Goal: Task Accomplishment & Management: Manage account settings

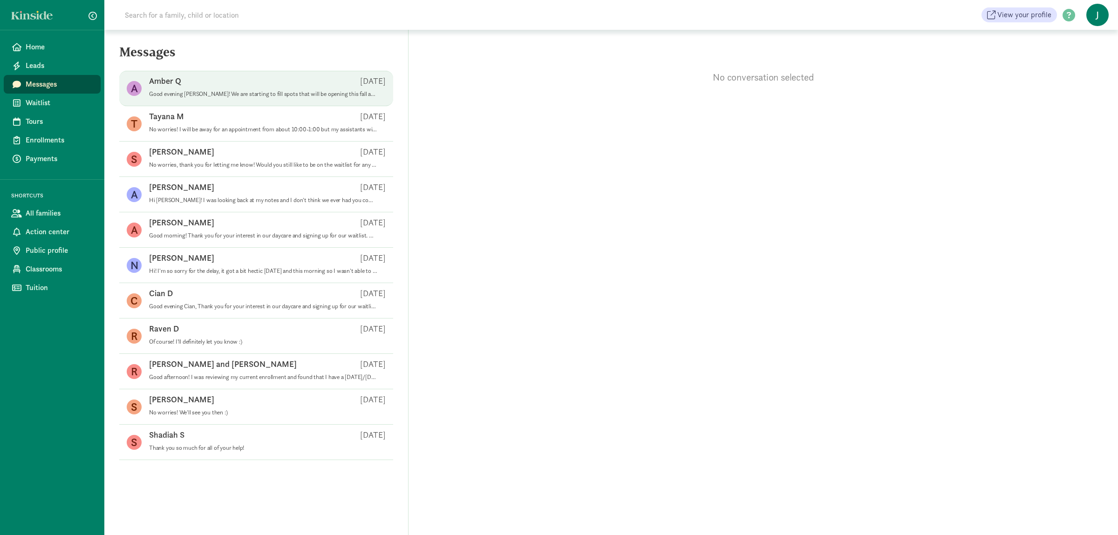
click at [238, 93] on p "Good evening Amber! We are starting to fill spots that will be opening this fal…" at bounding box center [263, 93] width 228 height 7
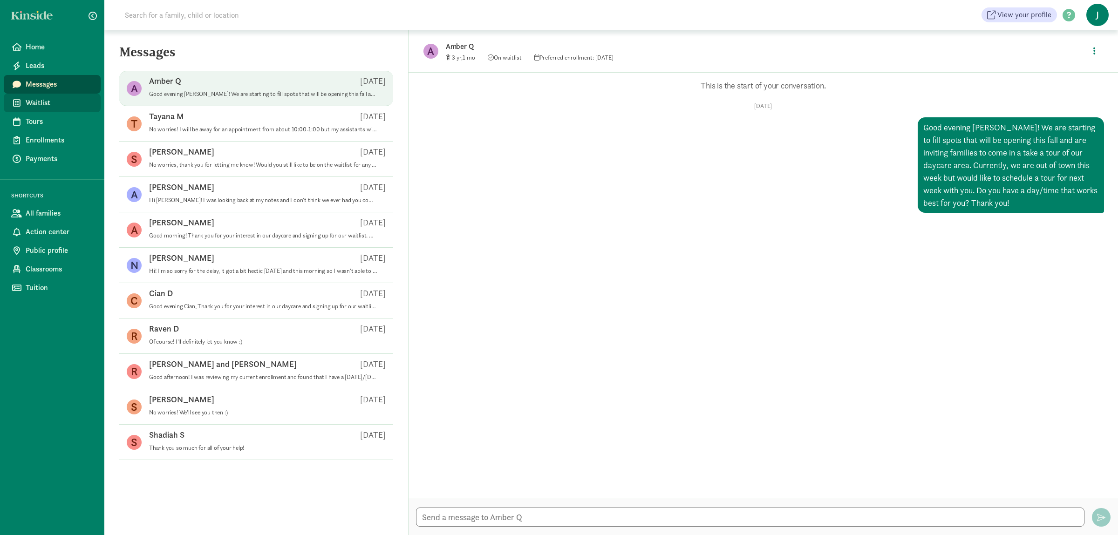
click at [56, 105] on span "Waitlist" at bounding box center [60, 102] width 68 height 11
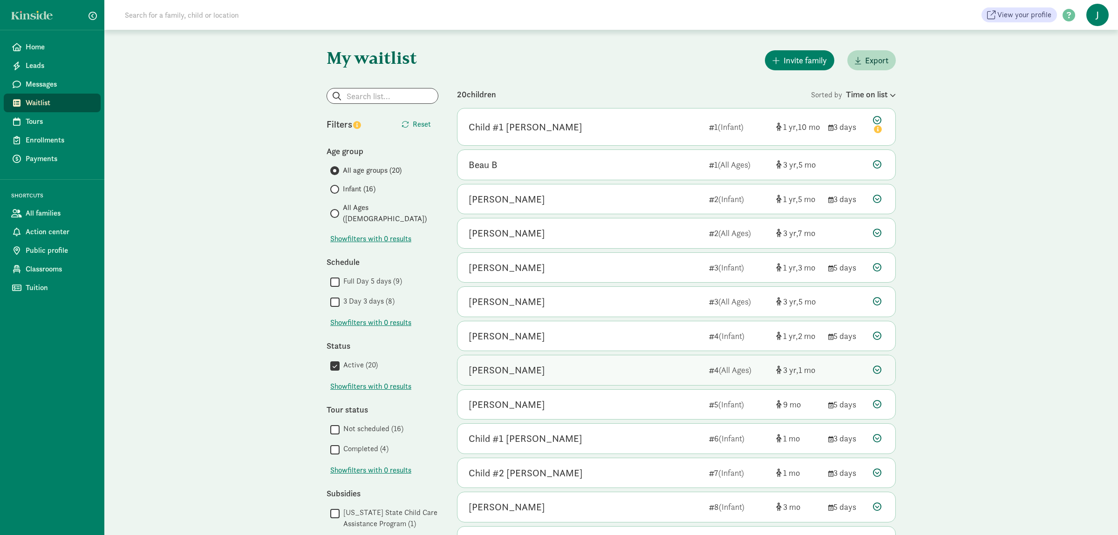
click at [877, 370] on icon at bounding box center [877, 370] width 8 height 8
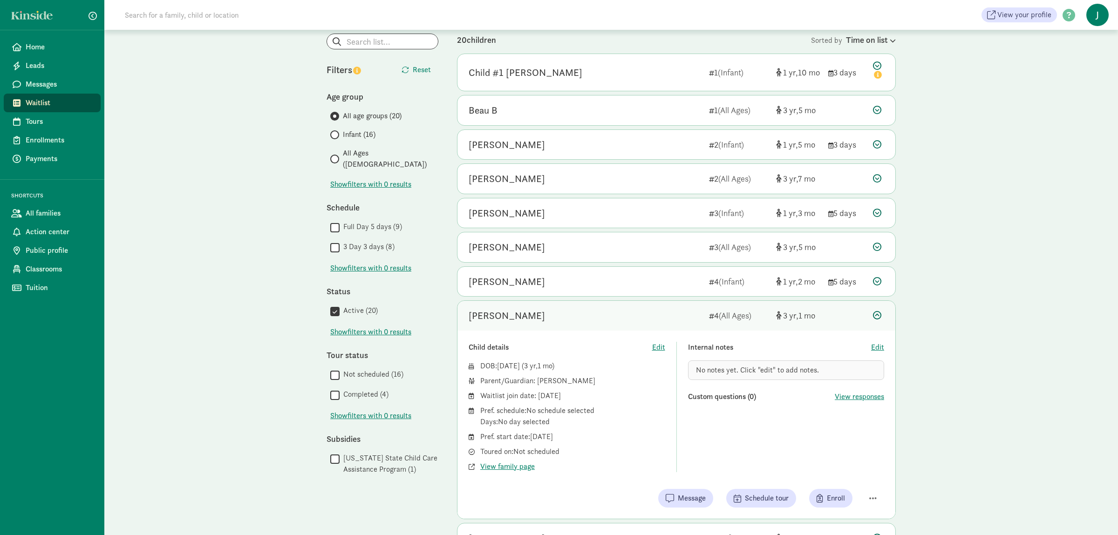
scroll to position [98, 0]
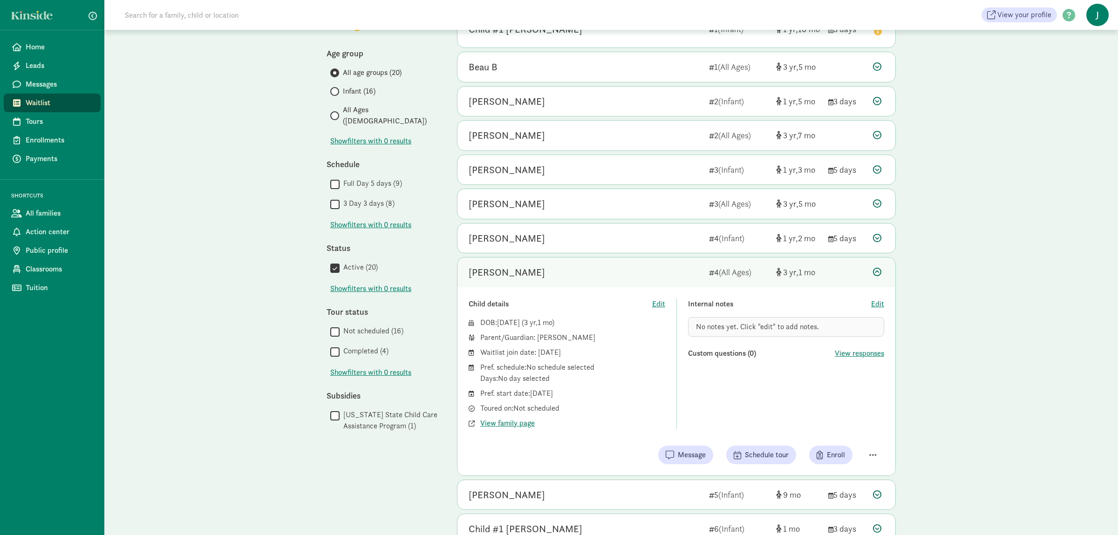
click at [212, 144] on div "My waitlist Invite family Export Show filters Filters Reset Age group All age g…" at bounding box center [611, 428] width 1014 height 992
click at [501, 424] on span "View family page" at bounding box center [507, 423] width 55 height 11
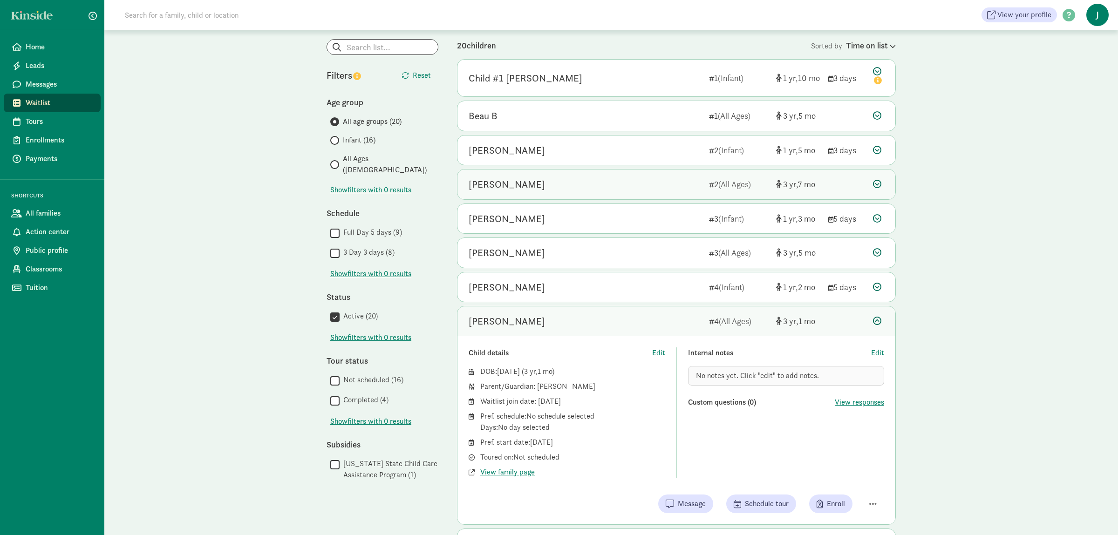
click at [877, 184] on icon at bounding box center [877, 184] width 8 height 8
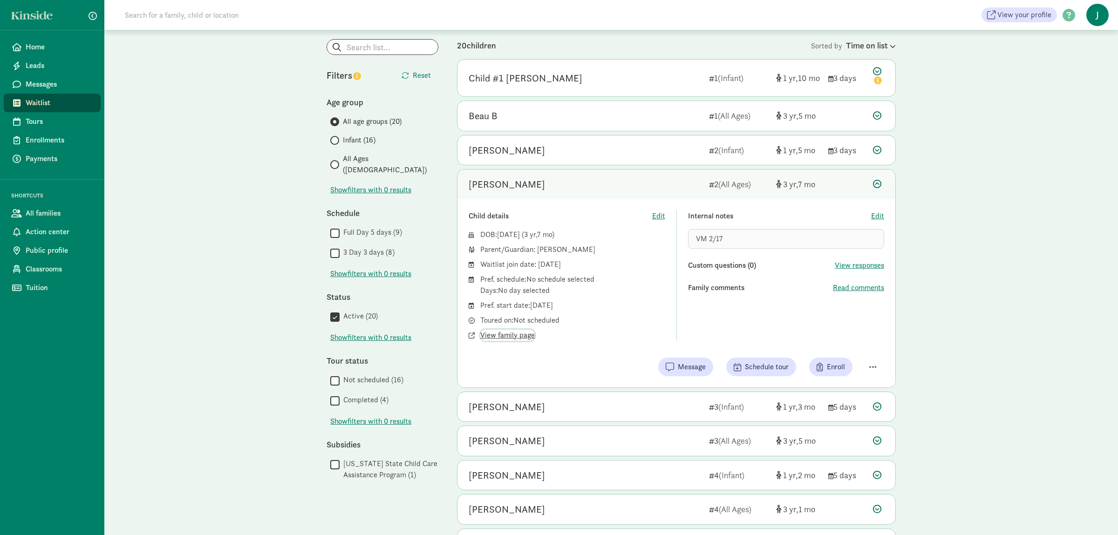
click at [521, 335] on span "View family page" at bounding box center [507, 335] width 55 height 11
click at [882, 219] on span "Edit" at bounding box center [877, 216] width 13 height 11
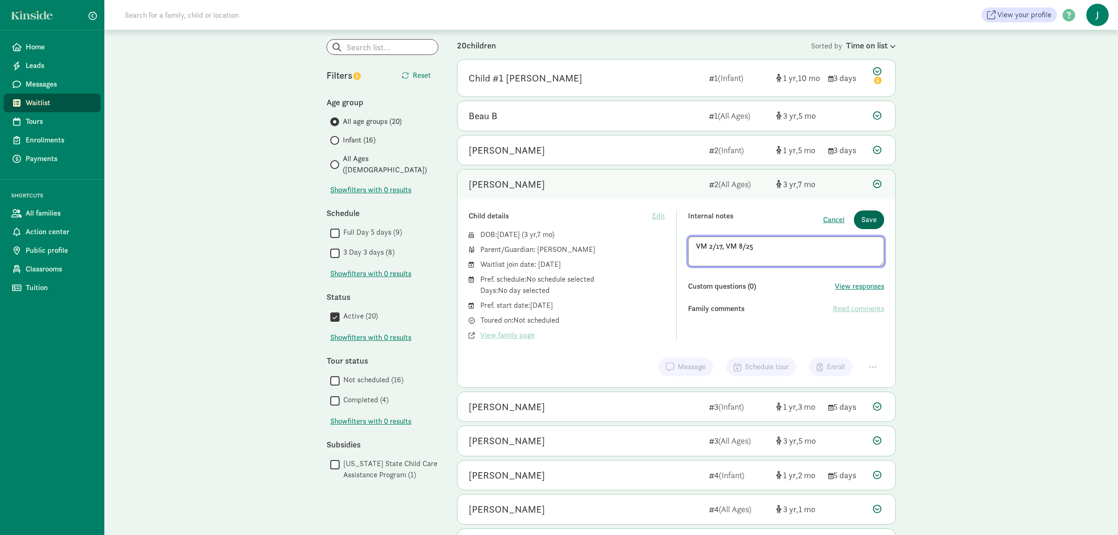
type textarea "VM 2/17, VM 8/25"
click at [866, 221] on span "Save" at bounding box center [868, 219] width 15 height 11
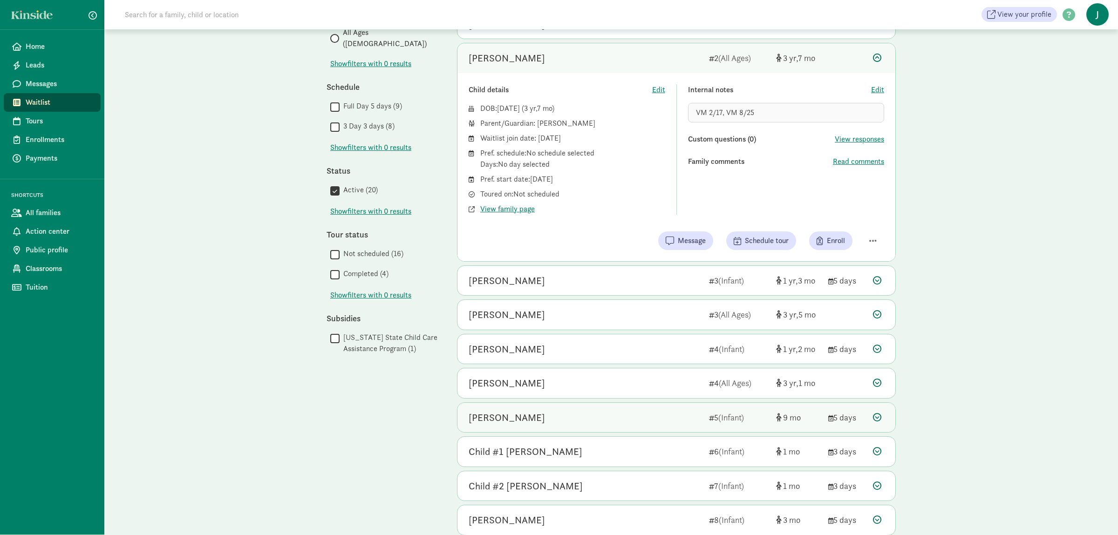
scroll to position [196, 0]
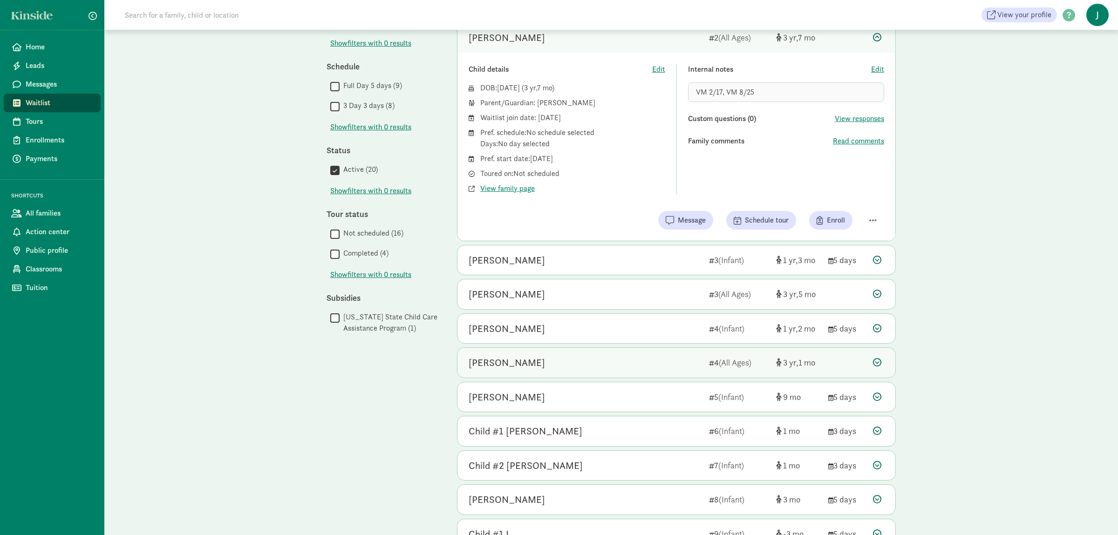
click at [877, 358] on div at bounding box center [878, 362] width 11 height 13
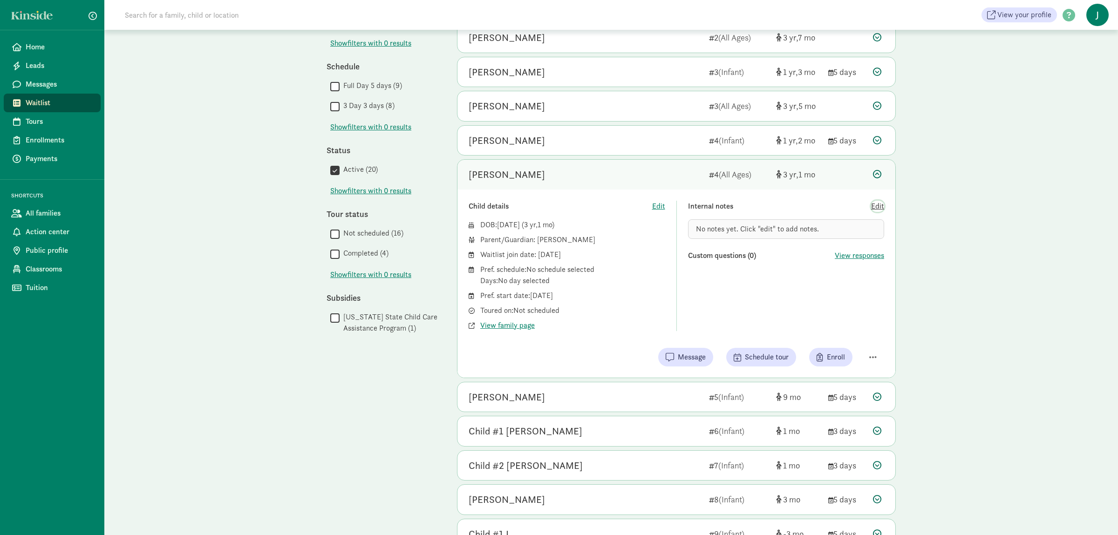
click at [874, 206] on span "Edit" at bounding box center [877, 206] width 13 height 11
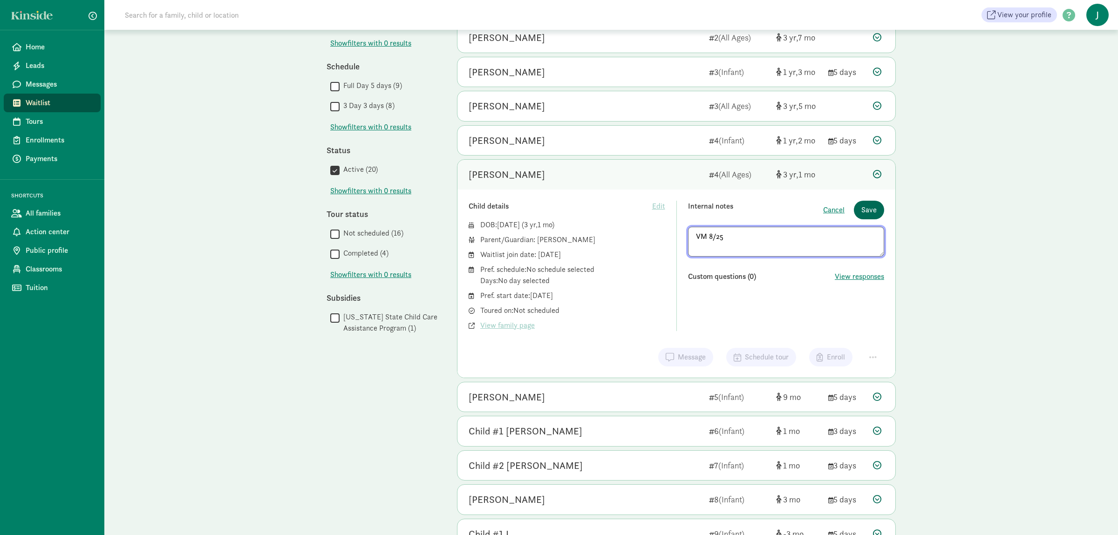
type textarea "VM 8/25"
click at [860, 214] on button "Save" at bounding box center [869, 210] width 30 height 19
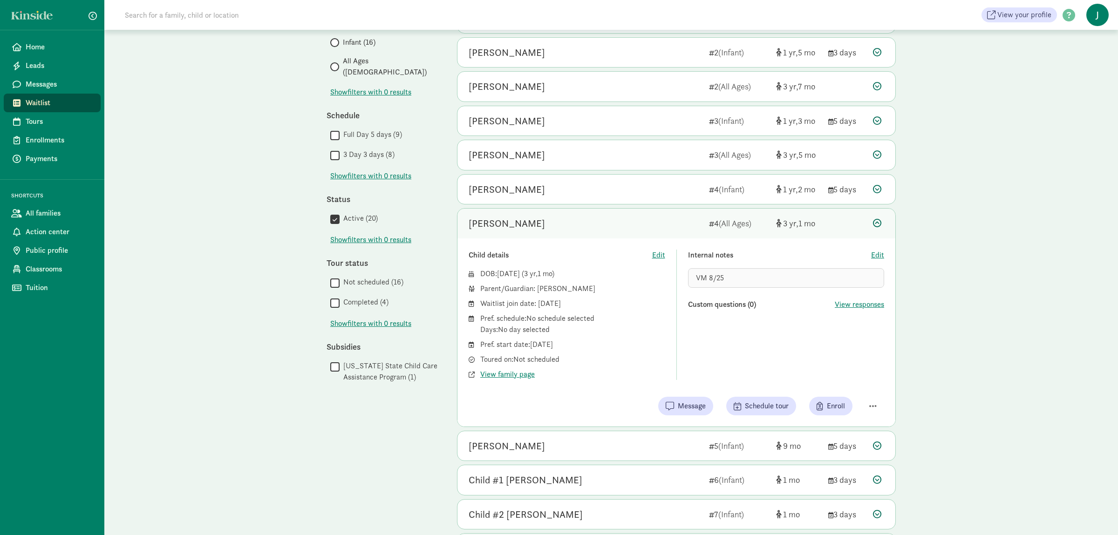
scroll to position [98, 0]
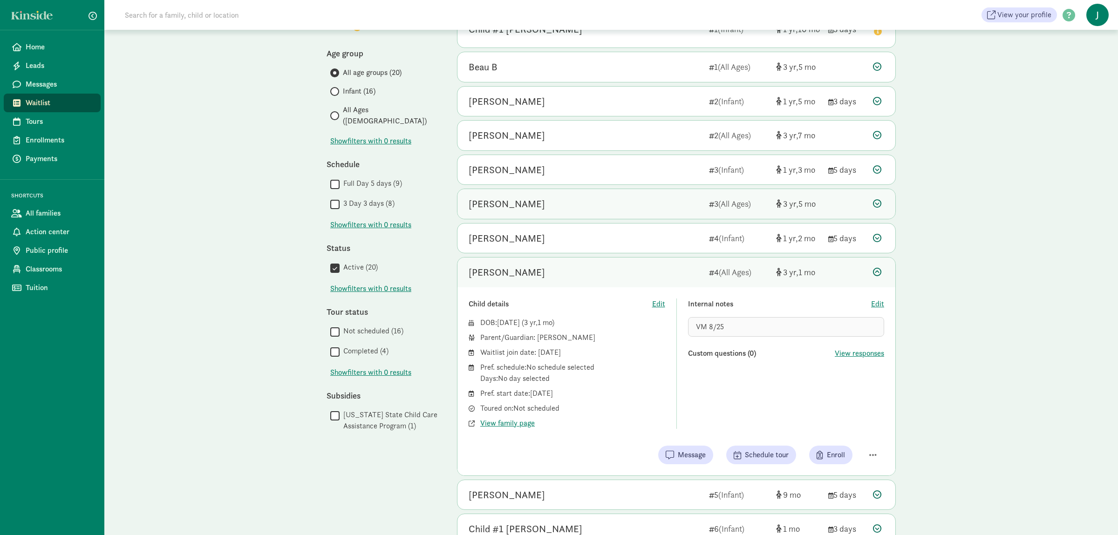
click at [879, 198] on div "Dominic Mendez-Diaz 3 (All Ages) 3 5" at bounding box center [677, 204] width 438 height 30
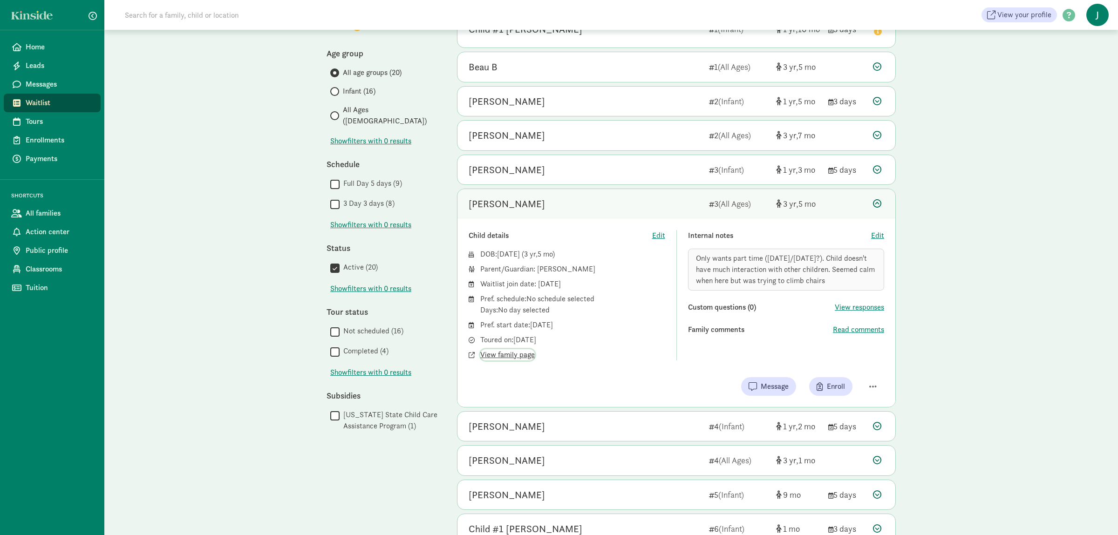
click at [496, 359] on span "View family page" at bounding box center [507, 354] width 55 height 11
click at [882, 239] on span "Edit" at bounding box center [877, 235] width 13 height 11
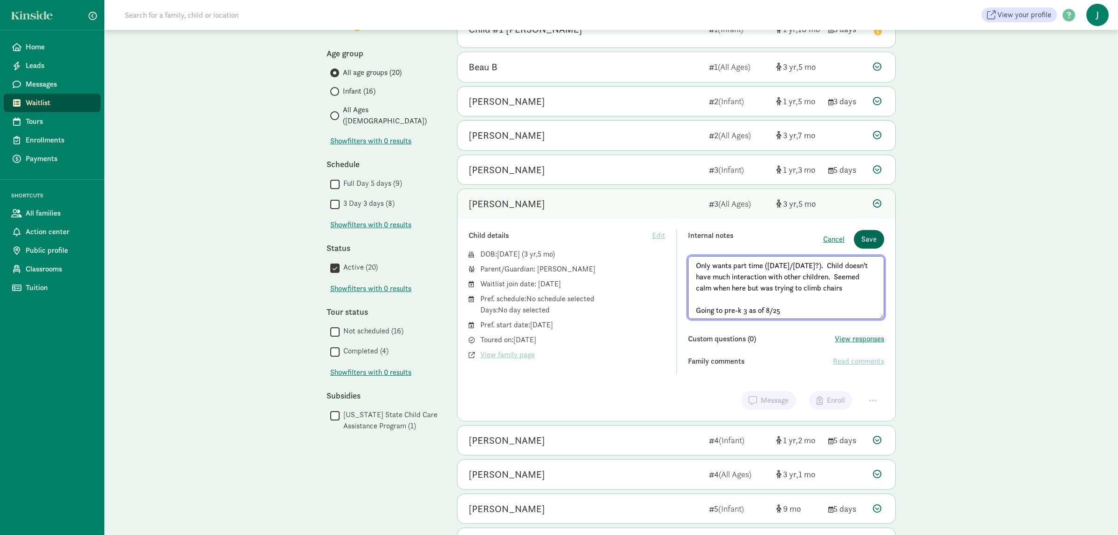
type textarea "Only wants part time (Monday/Friday?). Child doesn't have much interaction with…"
click at [875, 233] on button "Save" at bounding box center [869, 239] width 30 height 19
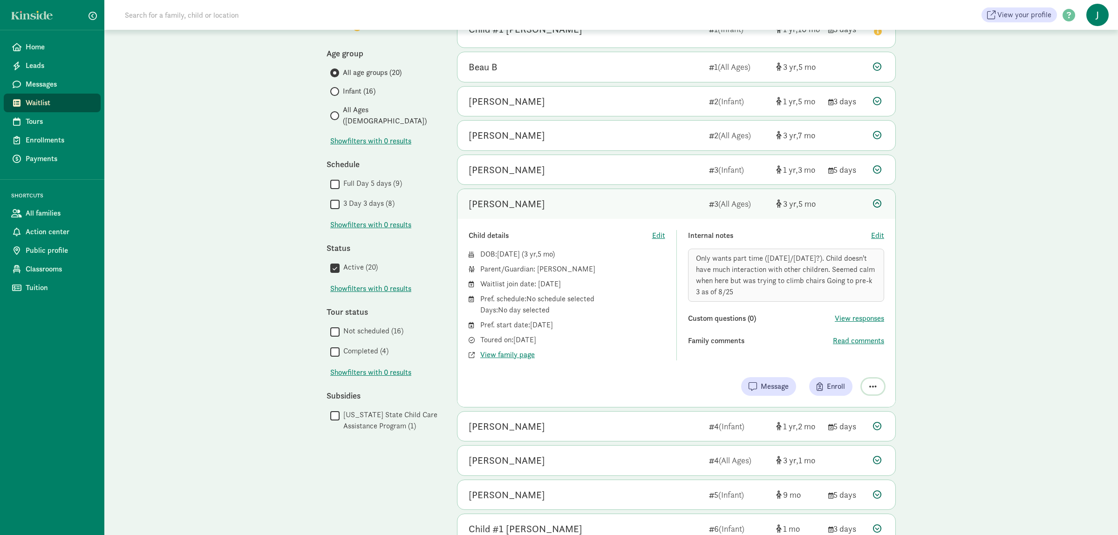
click at [874, 384] on span "button" at bounding box center [872, 386] width 7 height 8
click at [866, 368] on div "Remove from list" at bounding box center [840, 362] width 72 height 11
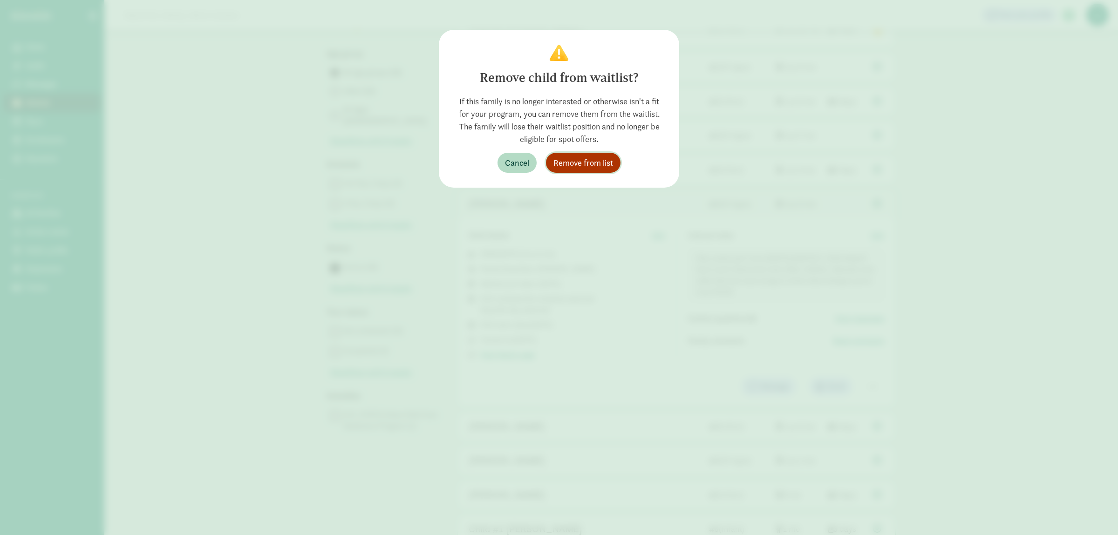
click at [580, 167] on span "Remove from list" at bounding box center [583, 163] width 60 height 13
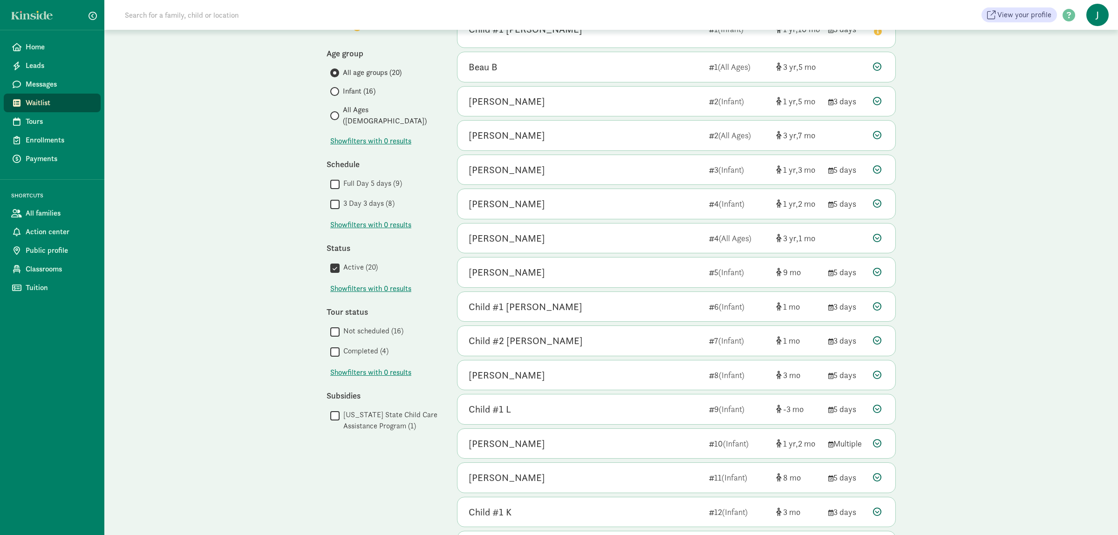
click at [1081, 106] on div "My waitlist Invite family Export Show filters Filters Reset Age group All age g…" at bounding box center [611, 317] width 1014 height 770
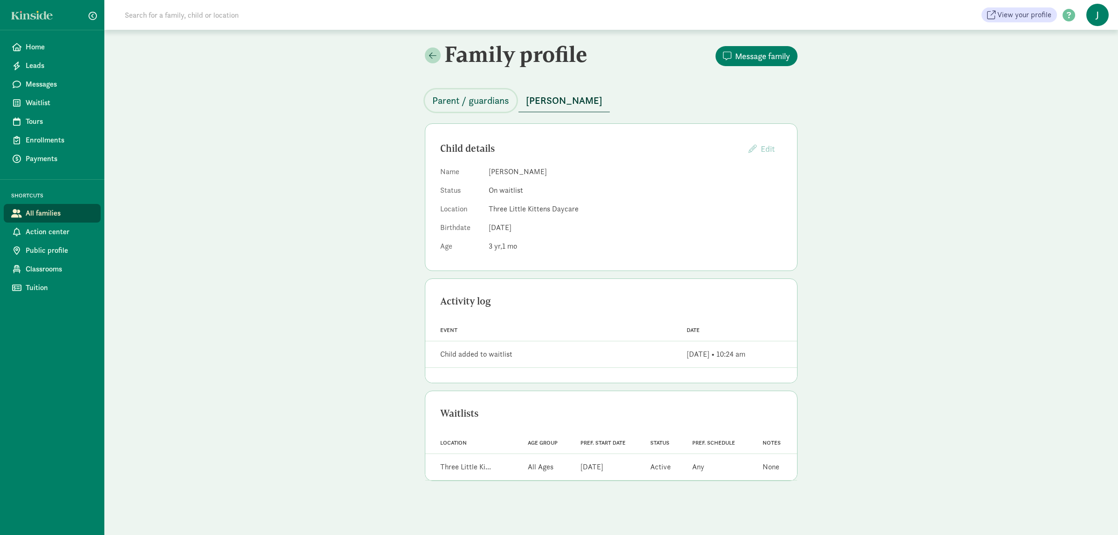
click at [482, 100] on span "Parent / guardians" at bounding box center [470, 100] width 77 height 15
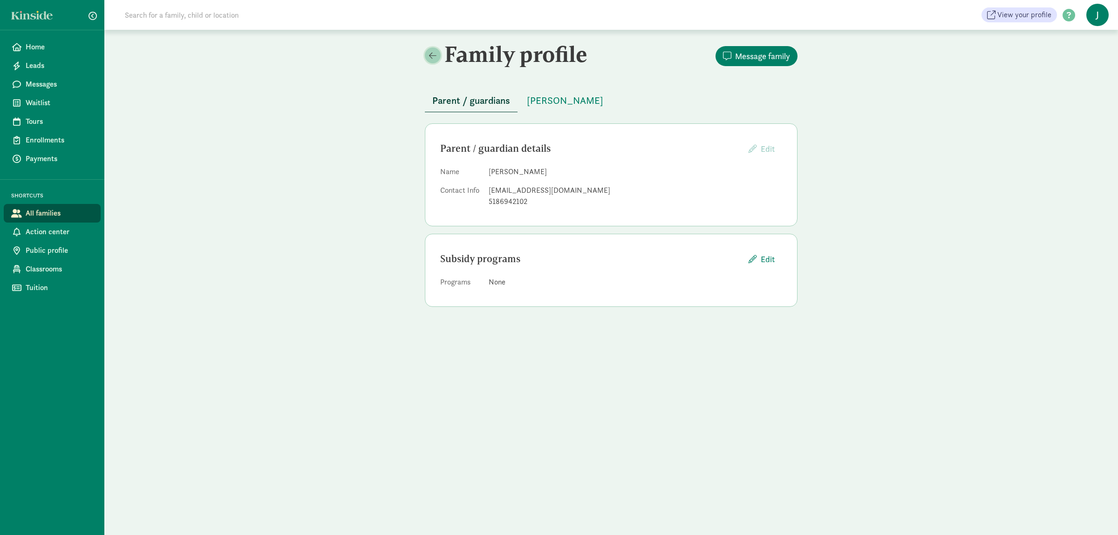
click at [435, 51] on span at bounding box center [432, 55] width 7 height 8
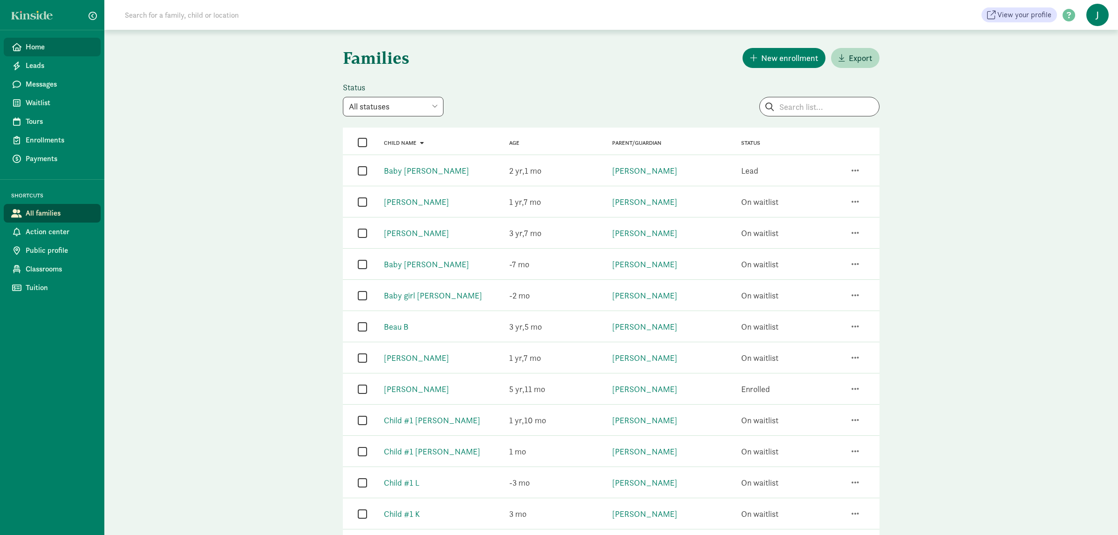
click at [44, 45] on span "Home" at bounding box center [60, 46] width 68 height 11
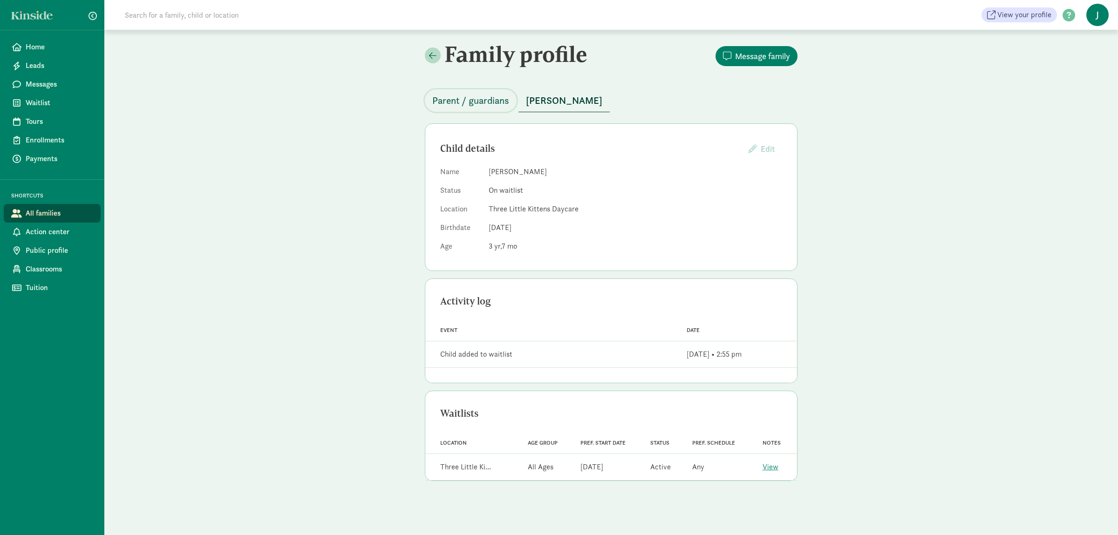
click at [472, 97] on span "Parent / guardians" at bounding box center [470, 100] width 77 height 15
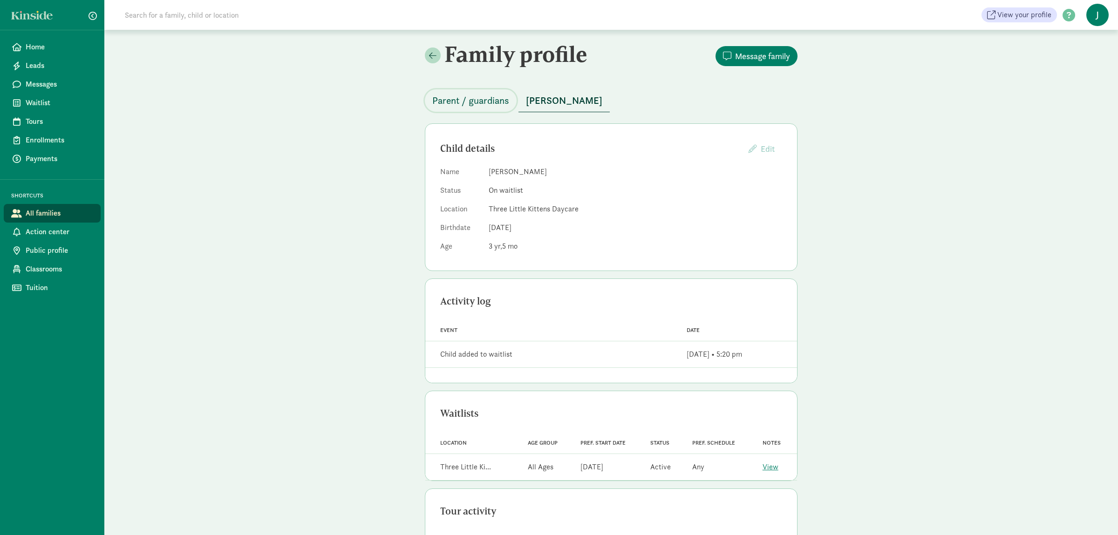
click at [458, 99] on span "Parent / guardians" at bounding box center [470, 100] width 77 height 15
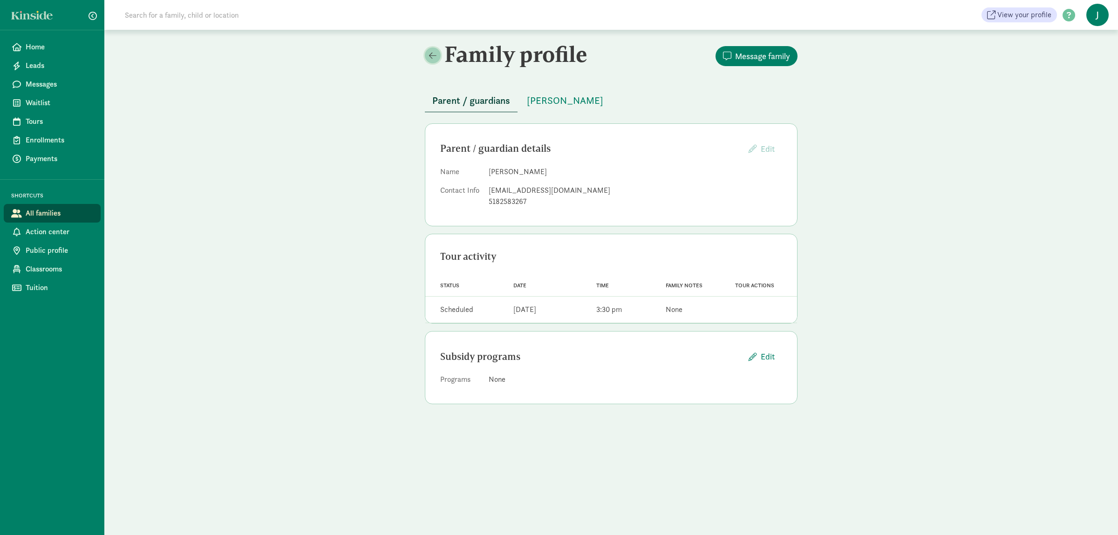
click at [435, 56] on span at bounding box center [432, 55] width 7 height 8
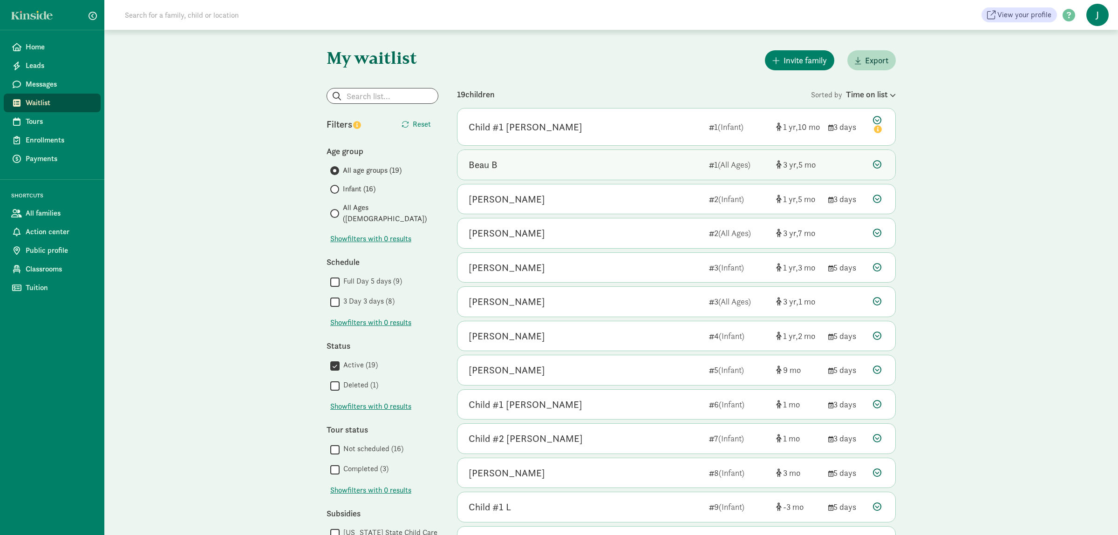
click at [879, 160] on div at bounding box center [878, 164] width 11 height 13
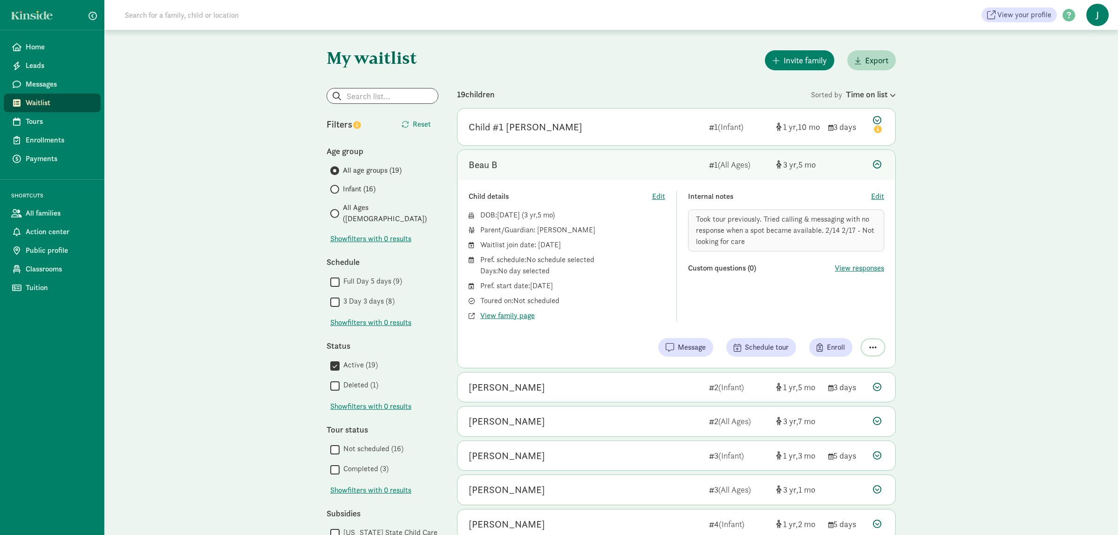
click at [879, 345] on button "button" at bounding box center [873, 348] width 22 height 16
click at [1081, 300] on div "My waitlist Invite family Export Show filters Filters Reset Age group All age g…" at bounding box center [611, 509] width 1014 height 958
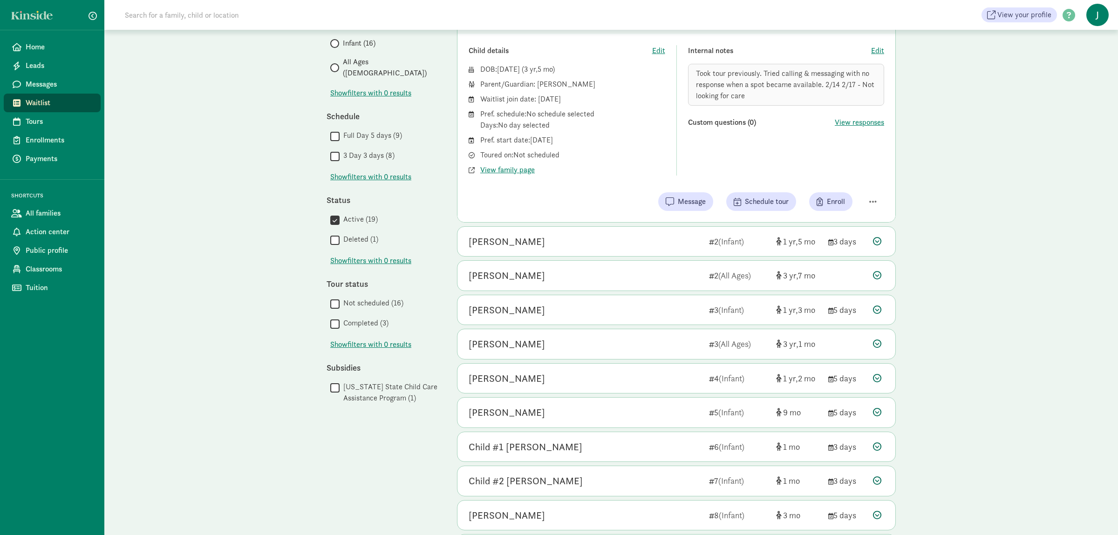
scroll to position [147, 0]
click at [876, 239] on icon at bounding box center [877, 240] width 8 height 8
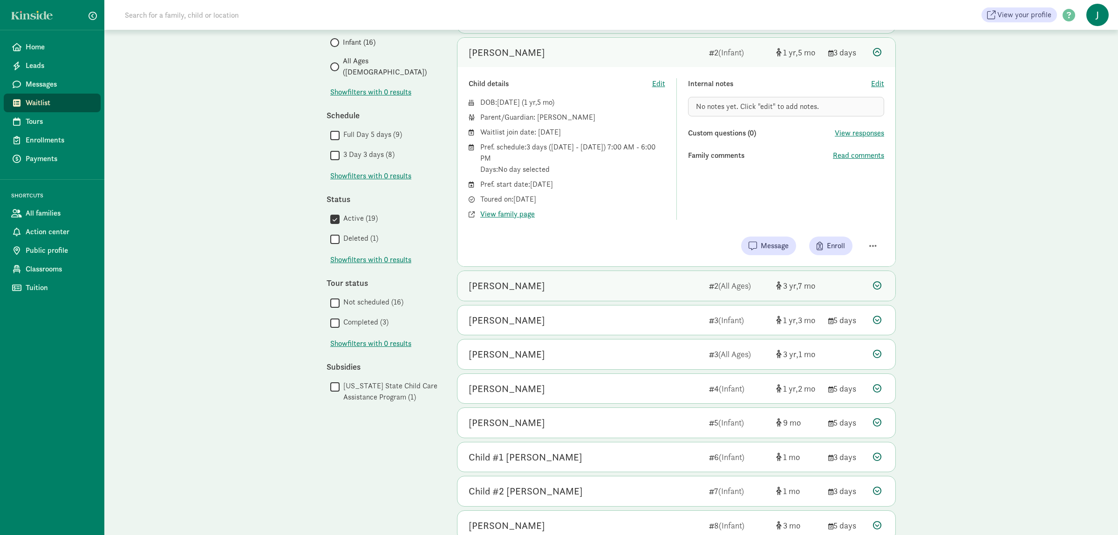
click at [875, 283] on icon at bounding box center [877, 285] width 8 height 8
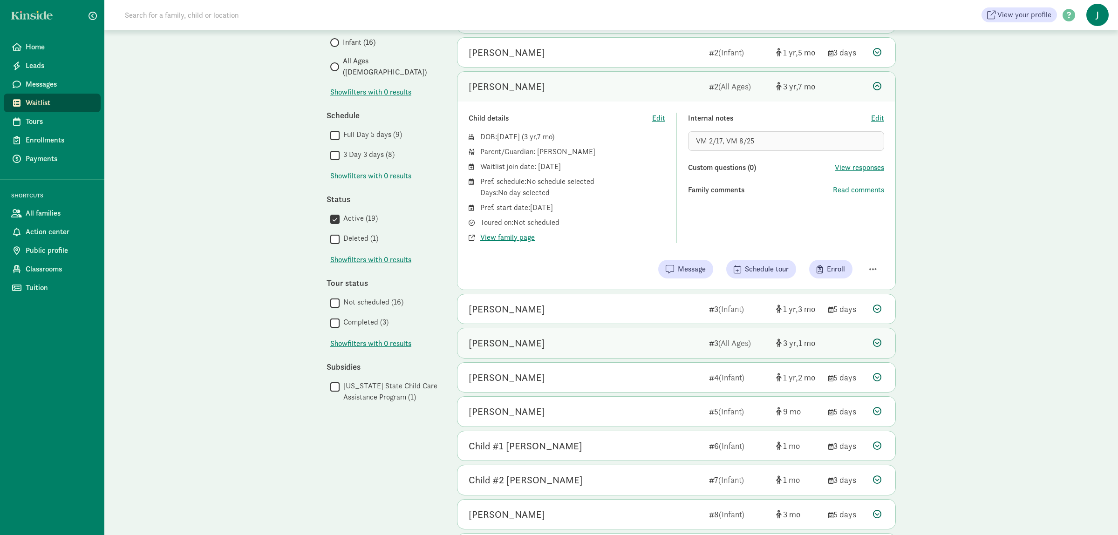
click at [877, 338] on div "[PERSON_NAME] 3 (All Ages) [DEMOGRAPHIC_DATA] 1" at bounding box center [677, 343] width 438 height 30
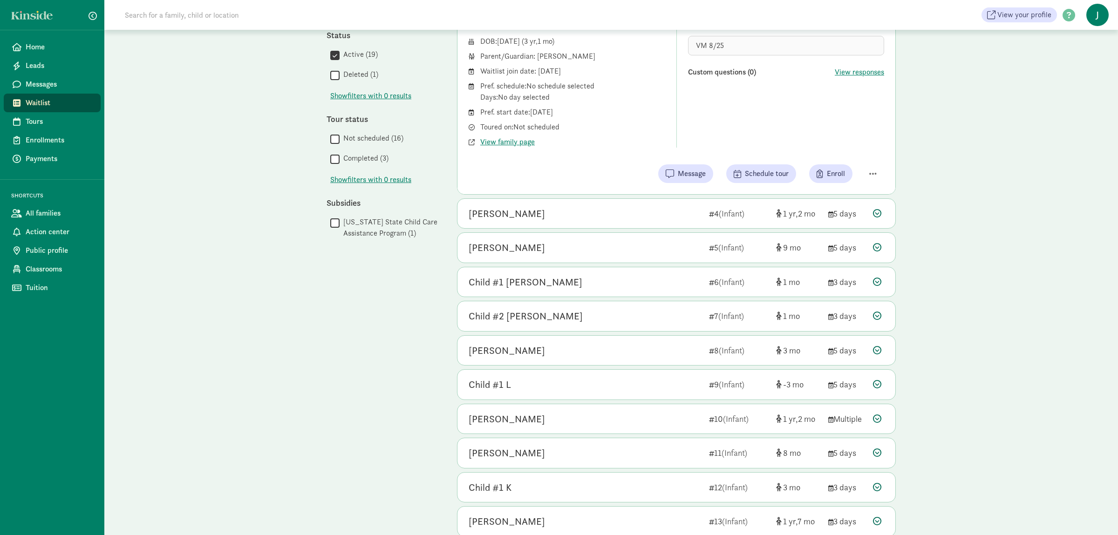
scroll to position [294, 0]
